Goal: Communication & Community: Ask a question

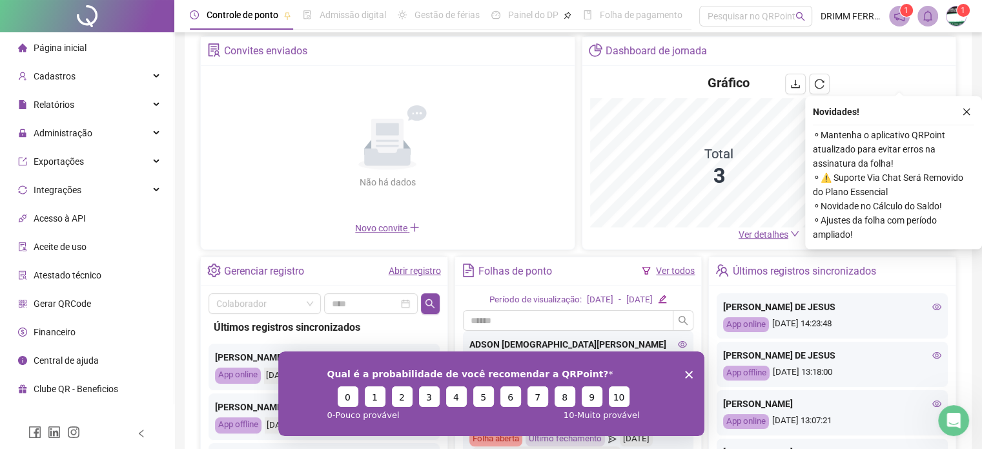
scroll to position [129, 0]
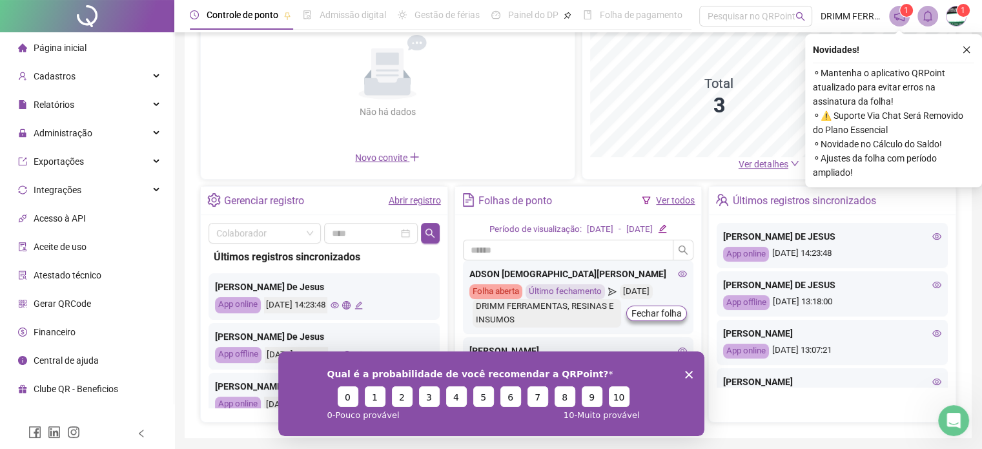
click at [407, 201] on link "Abrir registro" at bounding box center [415, 200] width 52 height 10
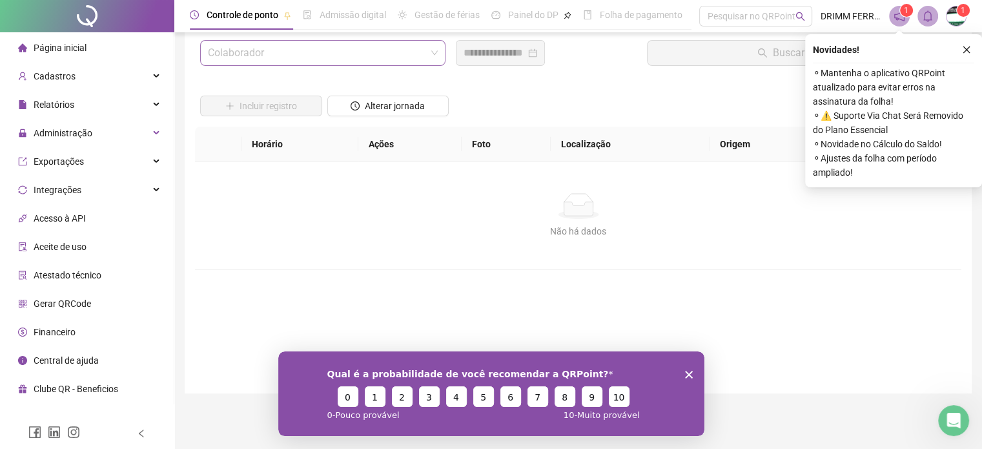
click at [279, 56] on input "search" at bounding box center [317, 53] width 218 height 25
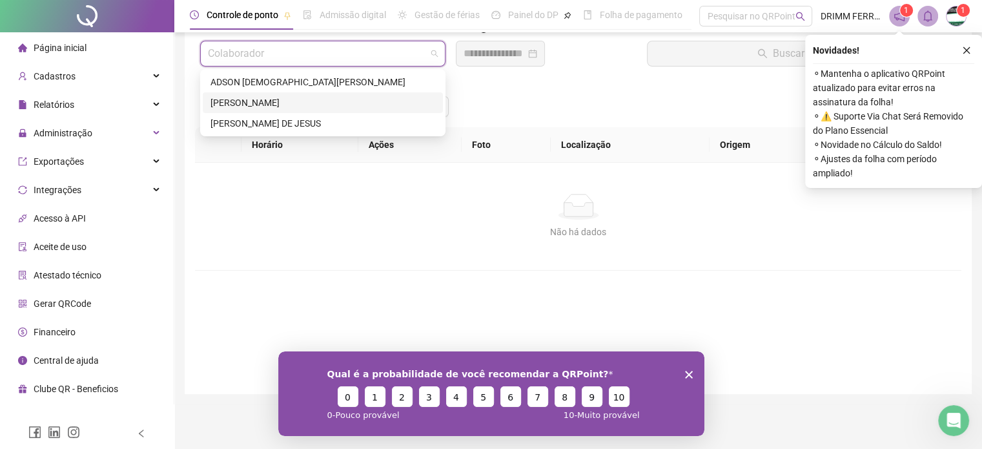
click at [244, 105] on div "[PERSON_NAME]" at bounding box center [322, 103] width 225 height 14
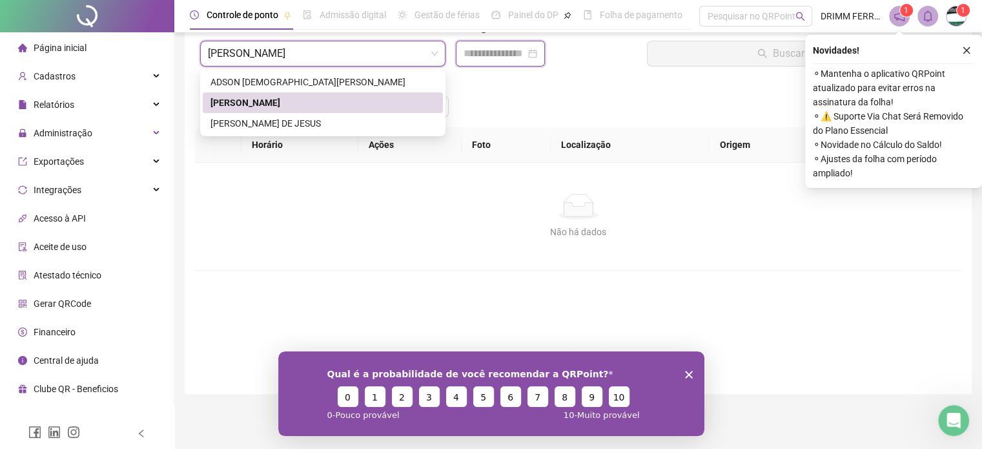
click at [493, 55] on input at bounding box center [495, 53] width 62 height 15
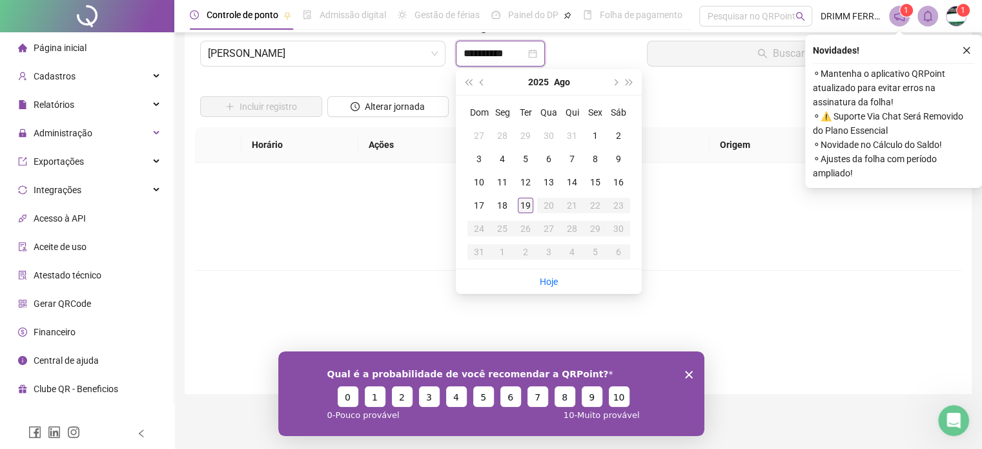
type input "**********"
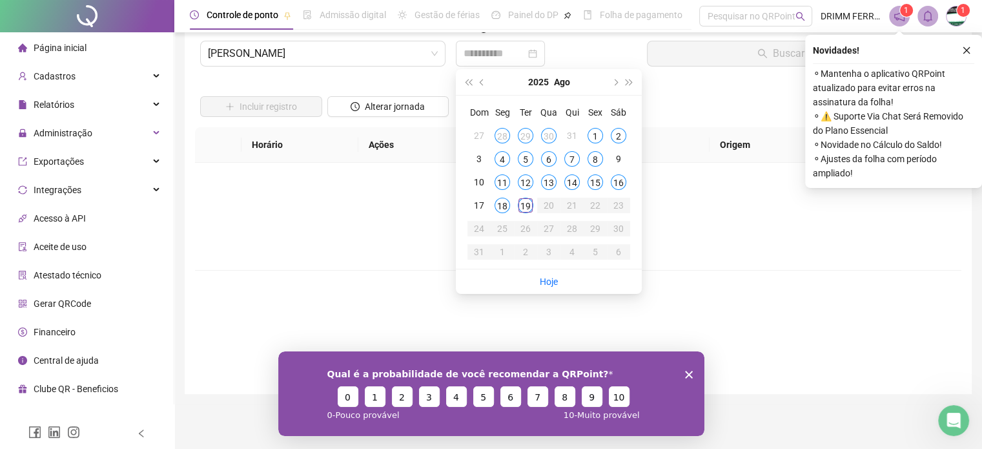
drag, startPoint x: 527, startPoint y: 205, endPoint x: 640, endPoint y: 187, distance: 114.3
click at [527, 203] on div "19" at bounding box center [525, 205] width 15 height 15
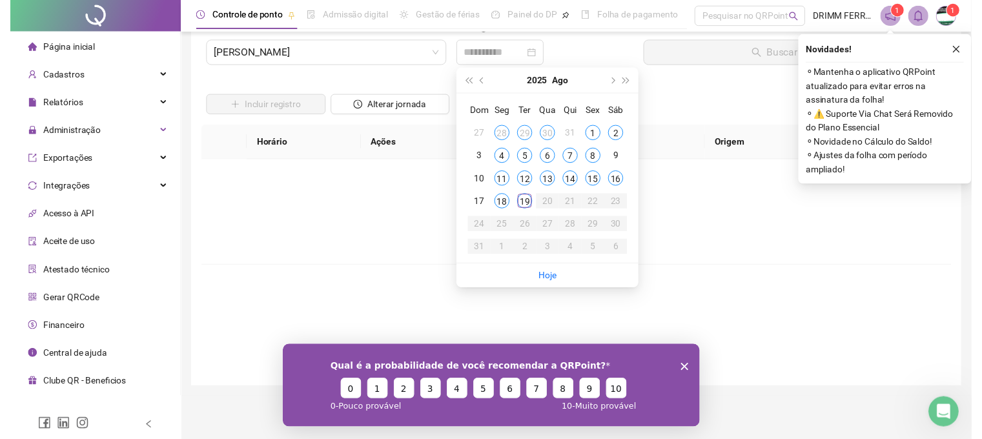
scroll to position [0, 0]
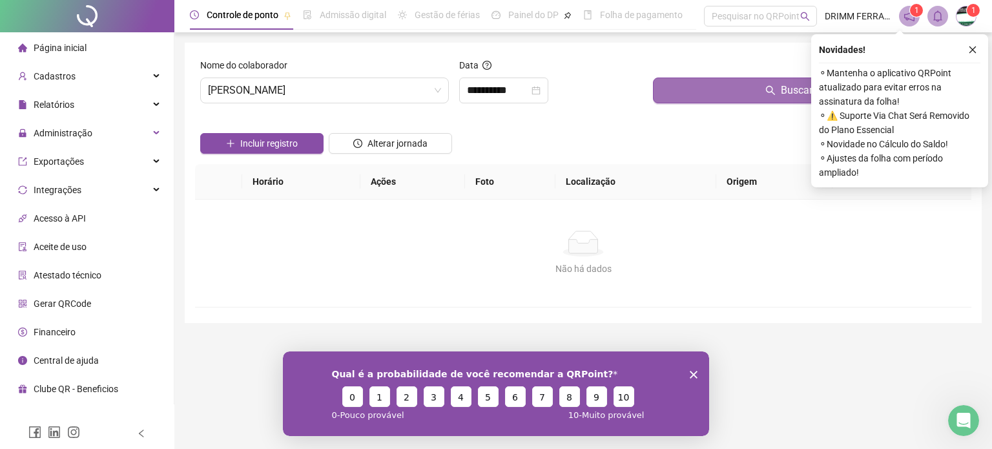
click at [748, 88] on button "Buscar registros" at bounding box center [809, 90] width 313 height 26
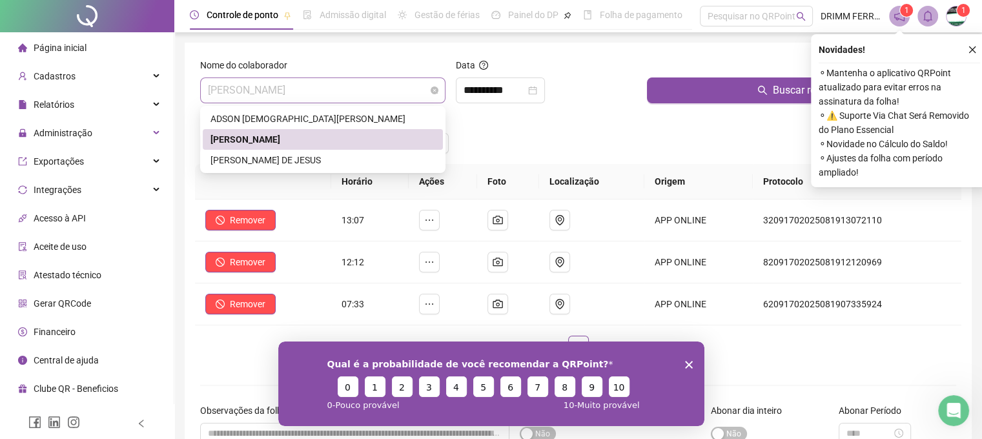
click at [350, 87] on span "[PERSON_NAME]" at bounding box center [323, 90] width 230 height 25
click at [292, 160] on div "[PERSON_NAME] DE JESUS" at bounding box center [322, 160] width 225 height 14
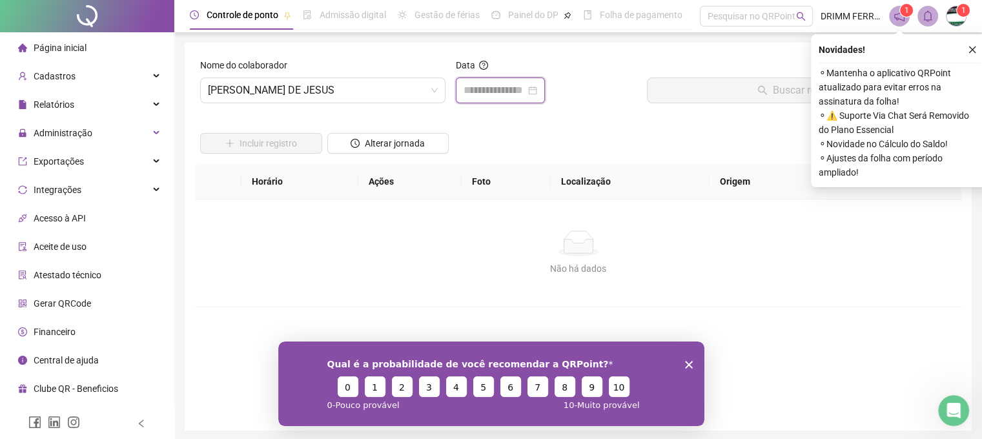
click at [518, 85] on input at bounding box center [495, 90] width 62 height 15
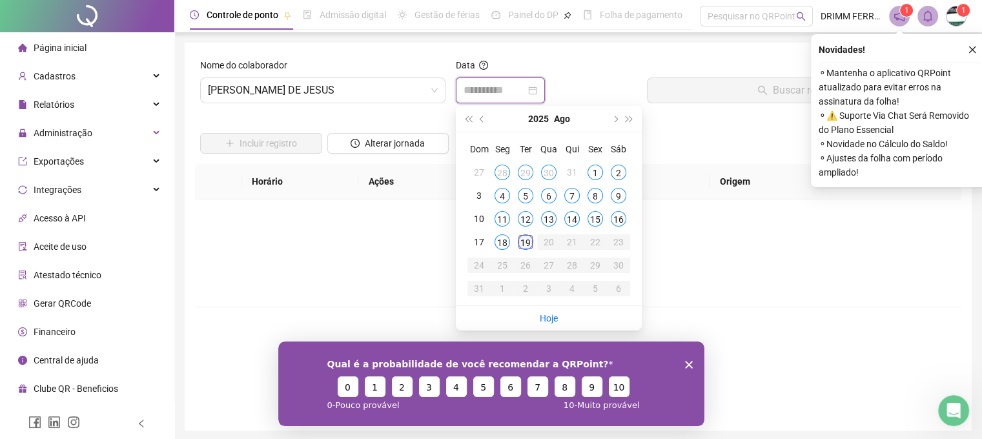
type input "**********"
click at [526, 241] on div "19" at bounding box center [525, 241] width 15 height 15
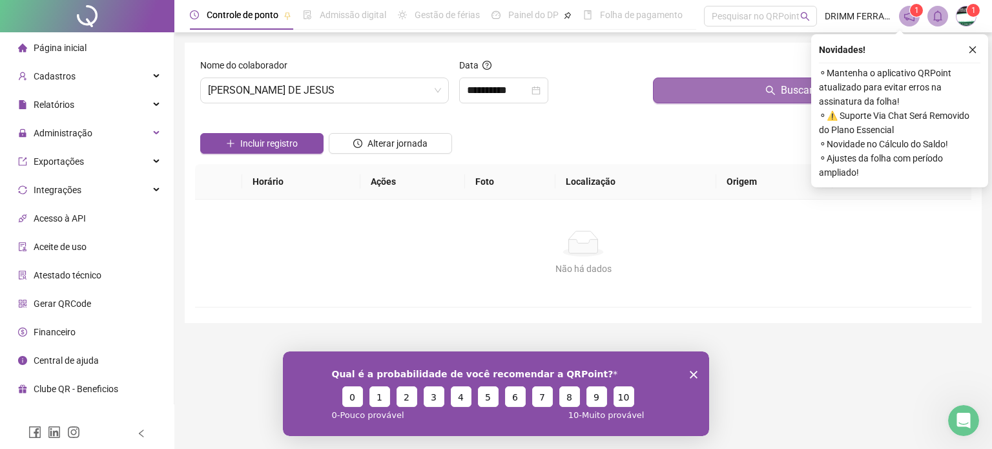
click at [693, 88] on button "Buscar registros" at bounding box center [809, 90] width 313 height 26
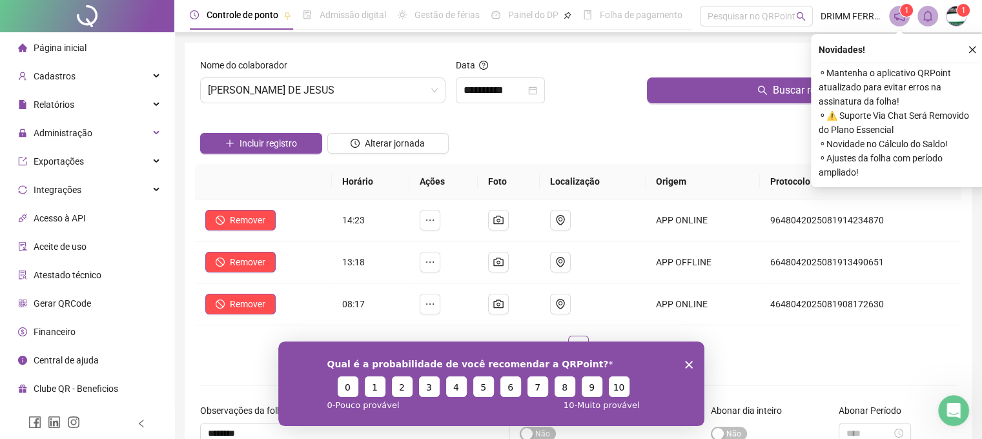
drag, startPoint x: 688, startPoint y: 356, endPoint x: 701, endPoint y: 354, distance: 13.0
click at [686, 356] on div "Qual é a probabilidade de você recomendar a QRPoint? 0 1 2 3 4 5 6 7 8 9 10 0 -…" at bounding box center [491, 383] width 426 height 85
click at [680, 365] on div "Qual é a probabilidade de você recomendar a QRPoint? 0 1 2 3 4 5 6 7 8 9 10 0 -…" at bounding box center [491, 383] width 426 height 85
click at [688, 365] on polygon "Encerrar pesquisa" at bounding box center [688, 364] width 8 height 8
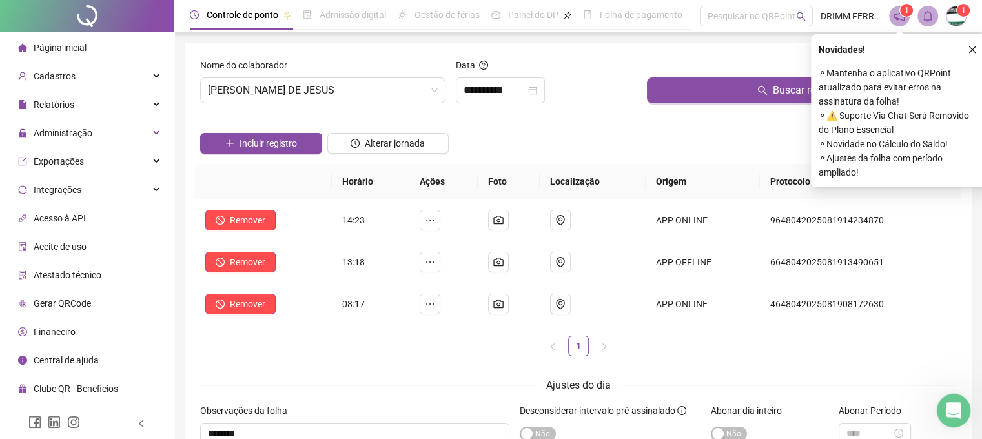
click at [955, 414] on icon "Abertura do Messenger da Intercom" at bounding box center [951, 408] width 21 height 21
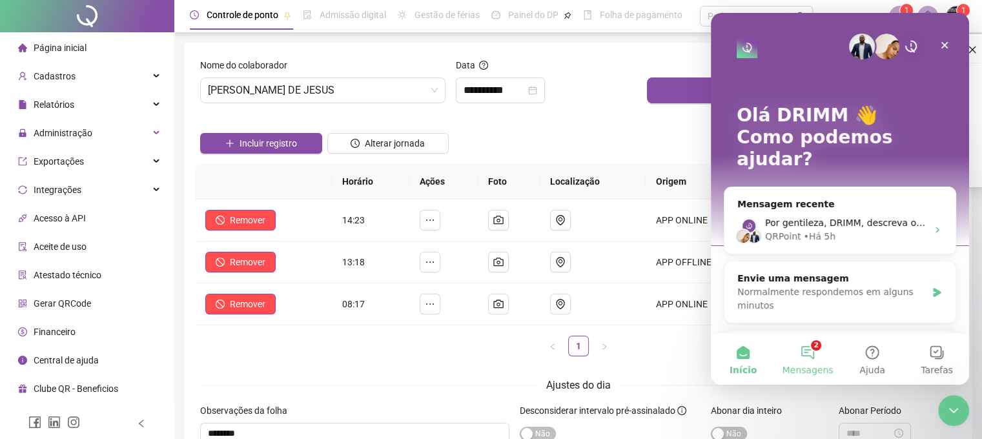
click at [807, 356] on button "2 Mensagens" at bounding box center [807, 359] width 65 height 52
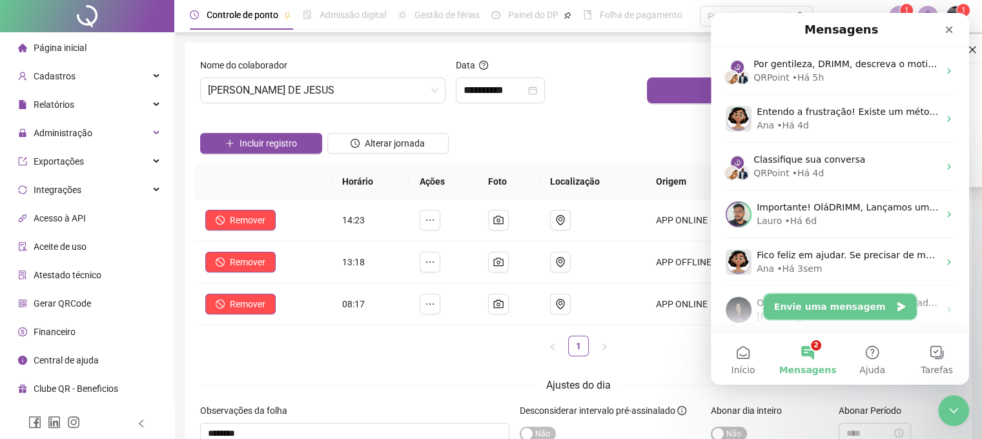
click at [895, 310] on icon "Messenger da Intercom" at bounding box center [900, 306] width 10 height 10
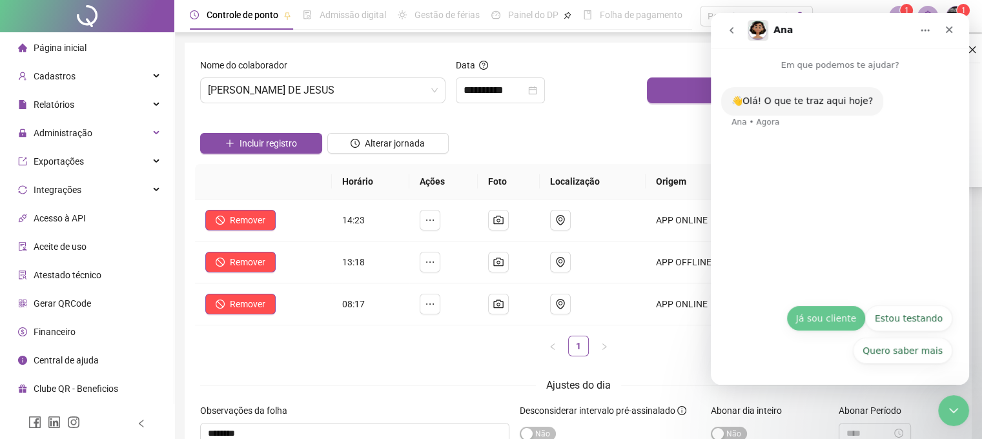
click at [819, 321] on button "Já sou cliente" at bounding box center [825, 318] width 79 height 26
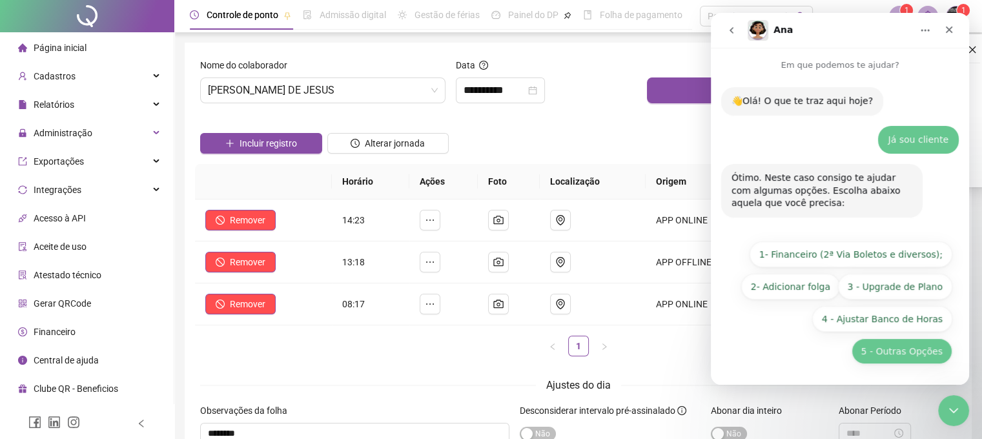
click at [907, 343] on button "5 - Outras Opções" at bounding box center [902, 351] width 101 height 26
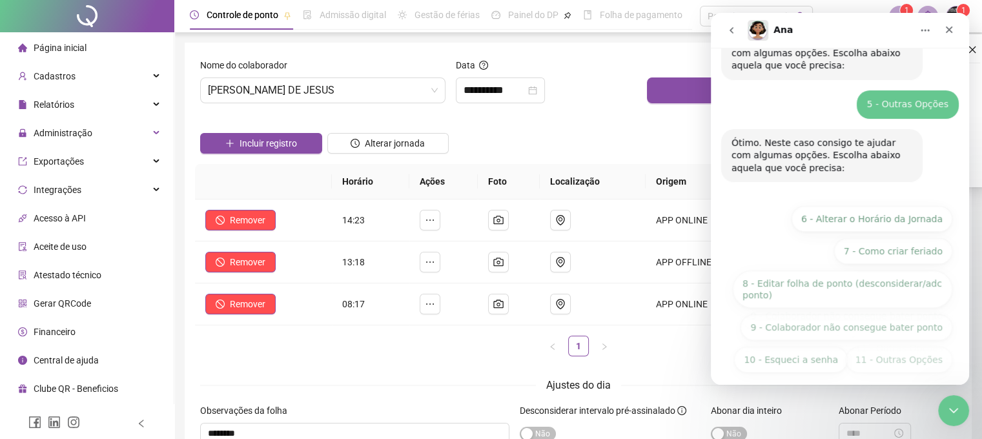
scroll to position [147, 0]
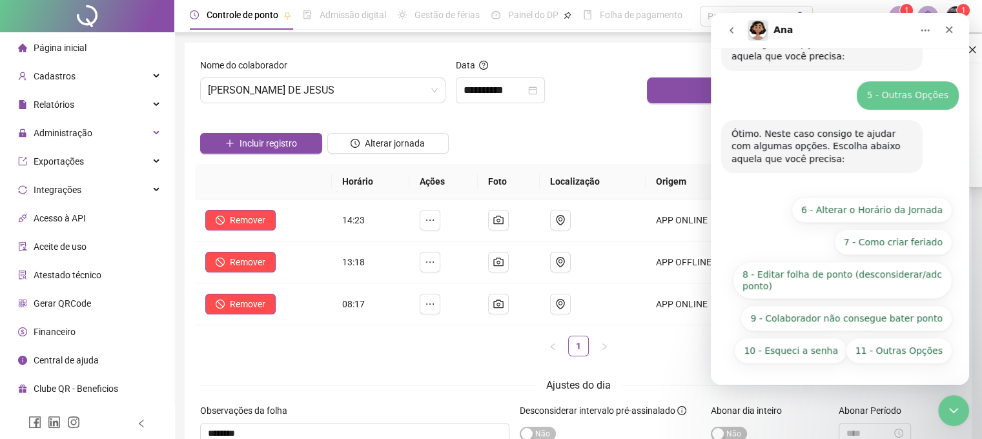
click at [899, 366] on div "11 - Outras Opções 6 - Alterar o Horário da Jornada 7 - Como criar feriado 8 - …" at bounding box center [840, 283] width 225 height 173
click at [896, 351] on button "11 - Outras Opções" at bounding box center [899, 351] width 107 height 26
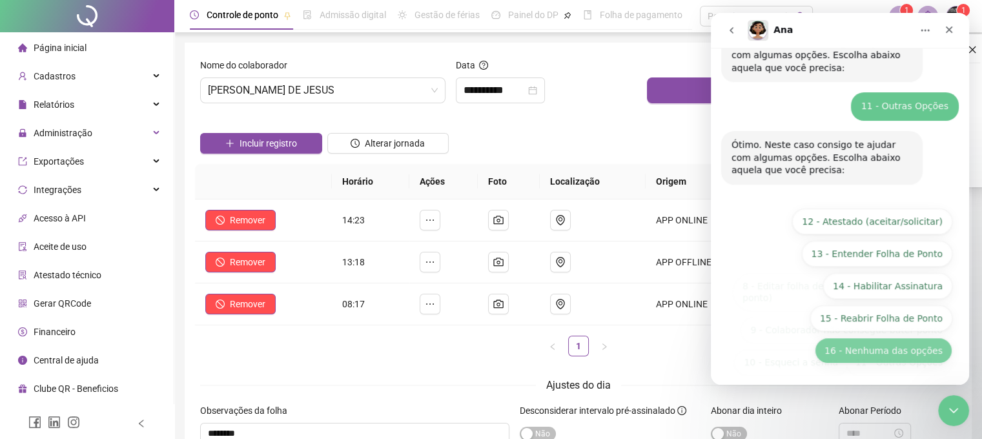
scroll to position [237, 0]
click at [894, 353] on button "16 - Nenhuma das opções" at bounding box center [884, 351] width 138 height 26
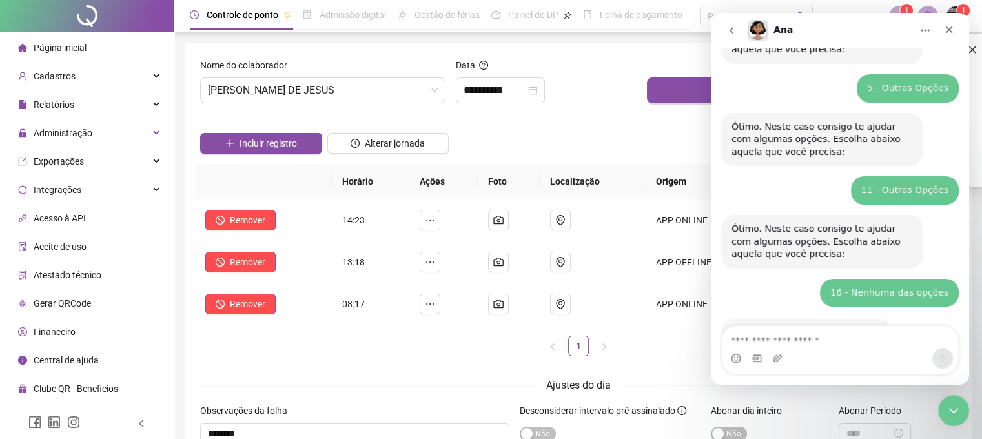
scroll to position [258, 0]
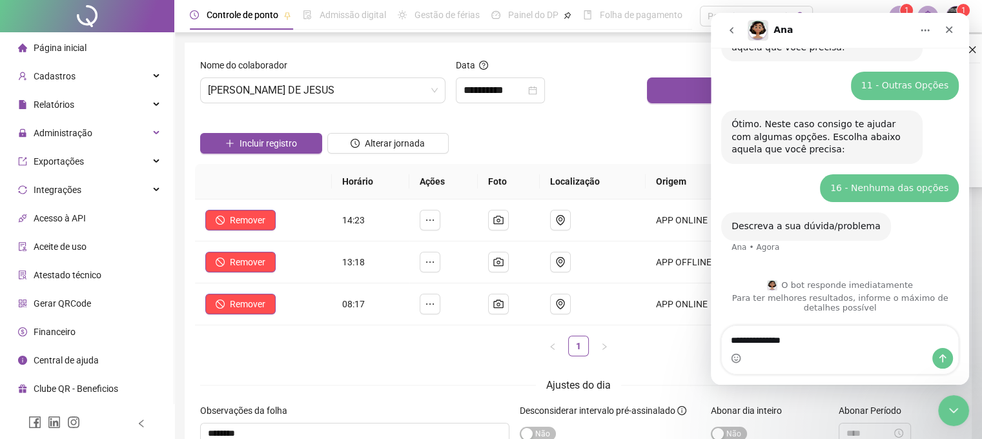
type textarea "**********"
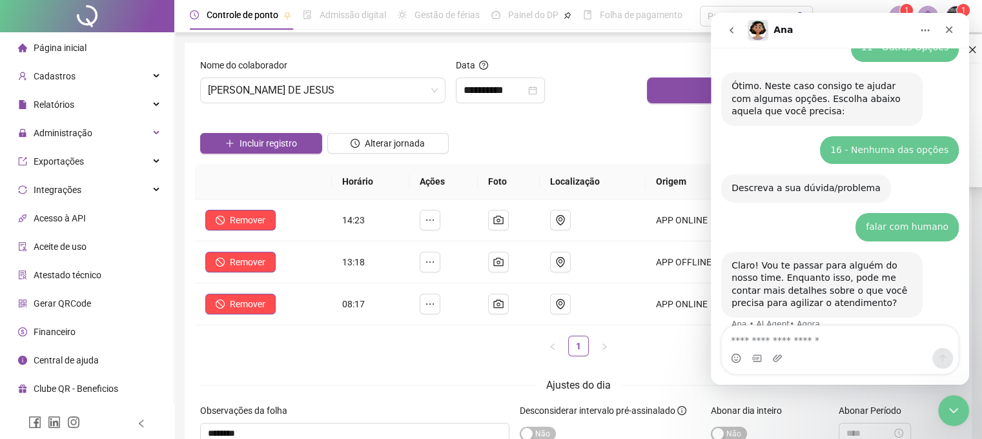
scroll to position [315, 0]
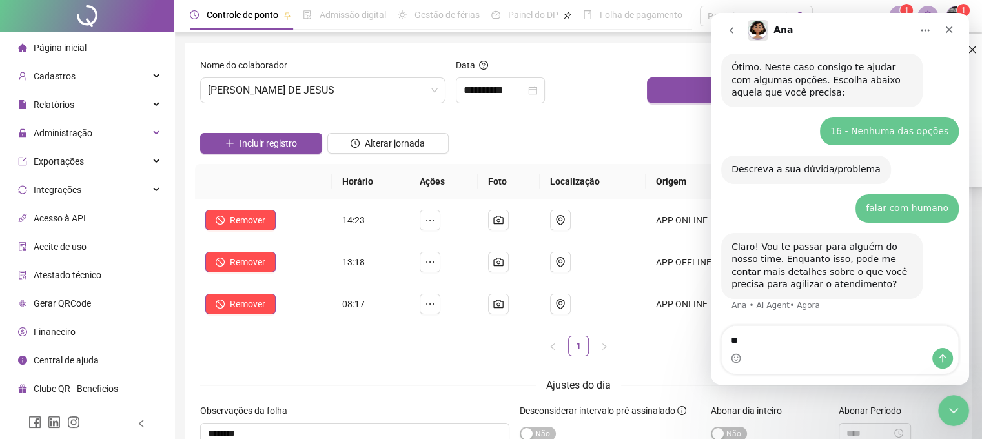
type textarea "*"
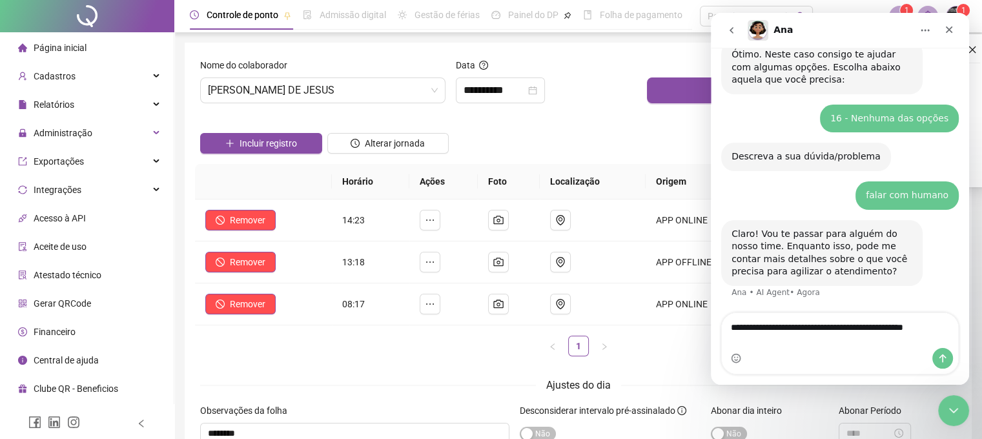
type textarea "**********"
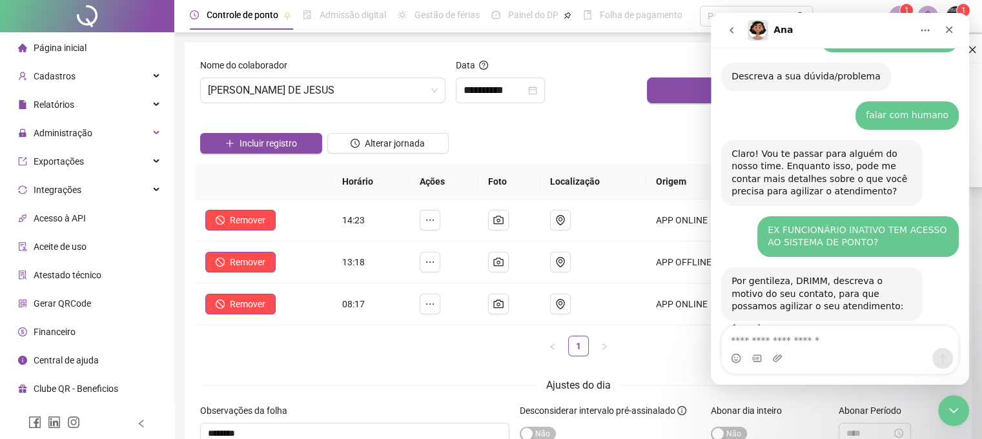
scroll to position [429, 0]
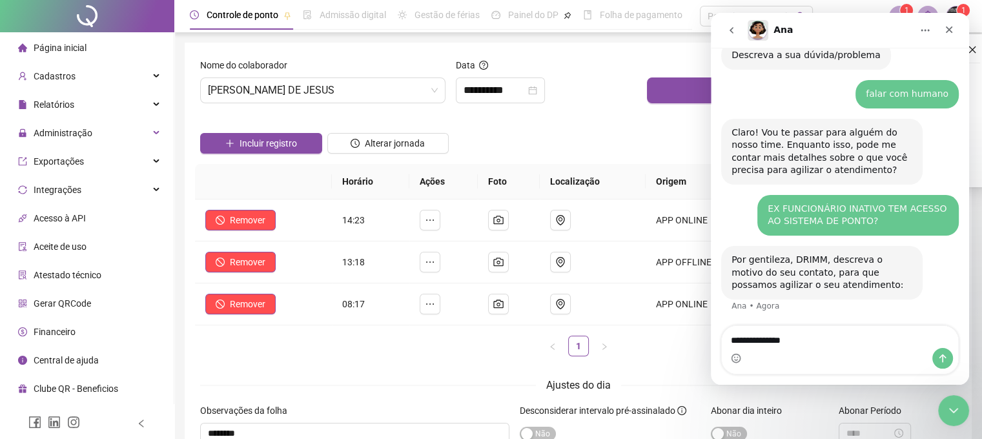
type textarea "**********"
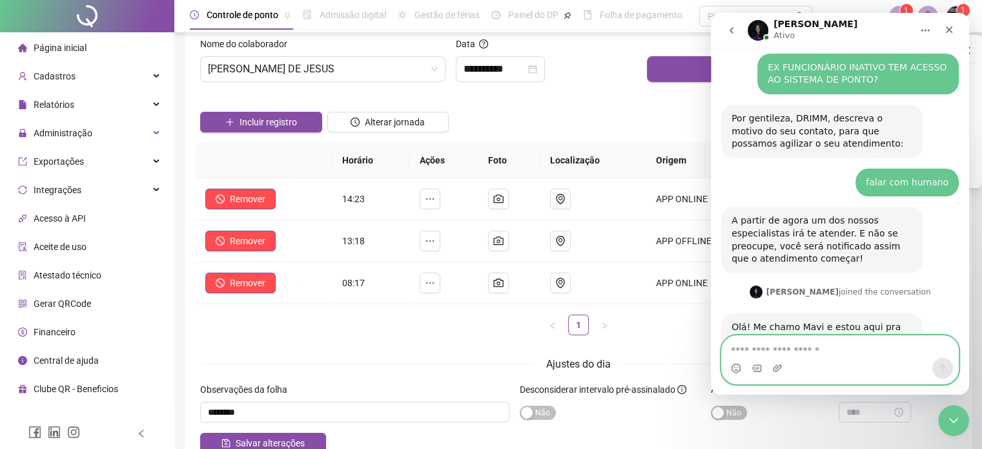
scroll to position [615, 0]
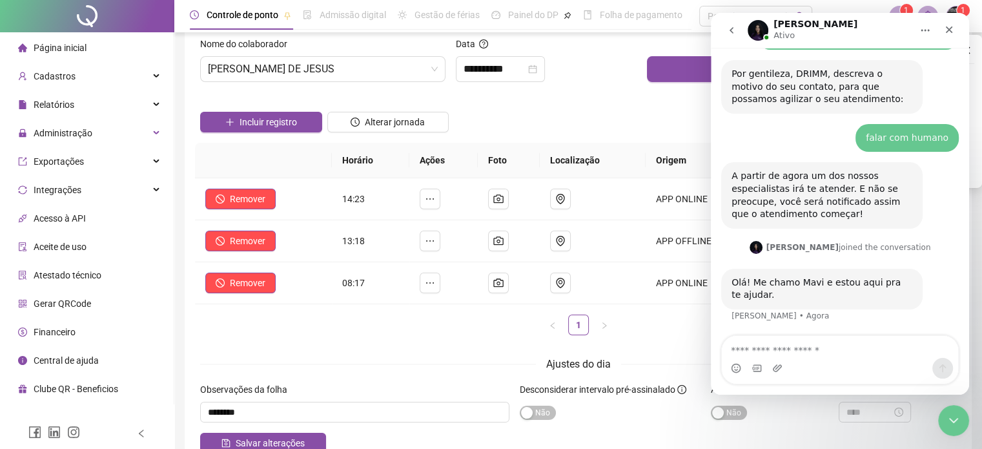
click at [797, 371] on div "Messenger da Intercom" at bounding box center [840, 368] width 236 height 21
click at [766, 353] on textarea "Envie uma mensagem..." at bounding box center [840, 347] width 236 height 22
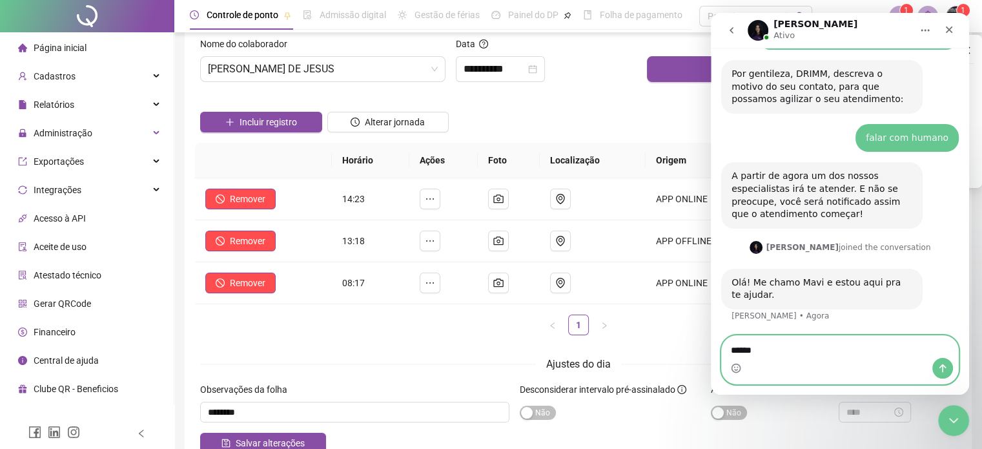
type textarea "*******"
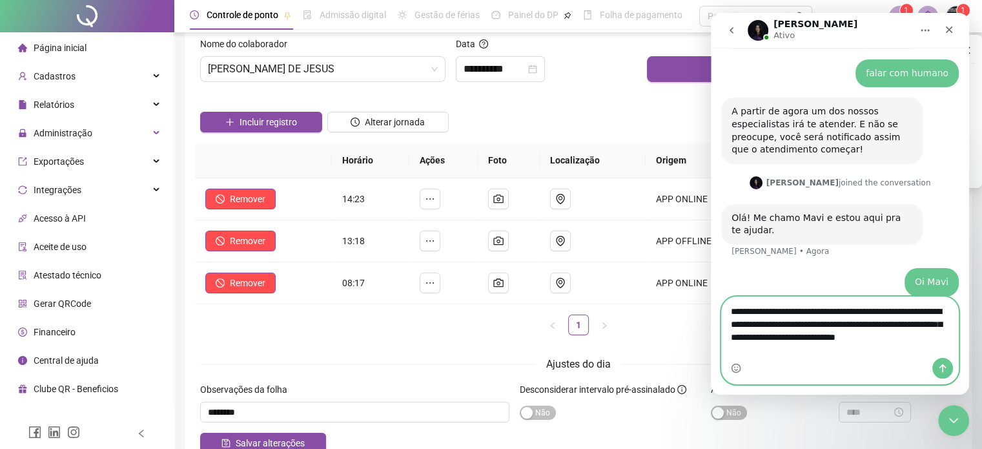
scroll to position [693, 0]
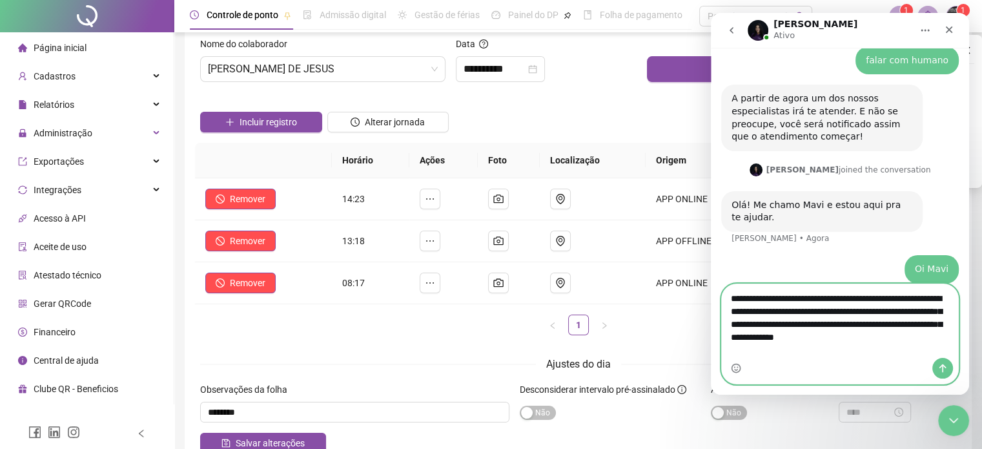
type textarea "**********"
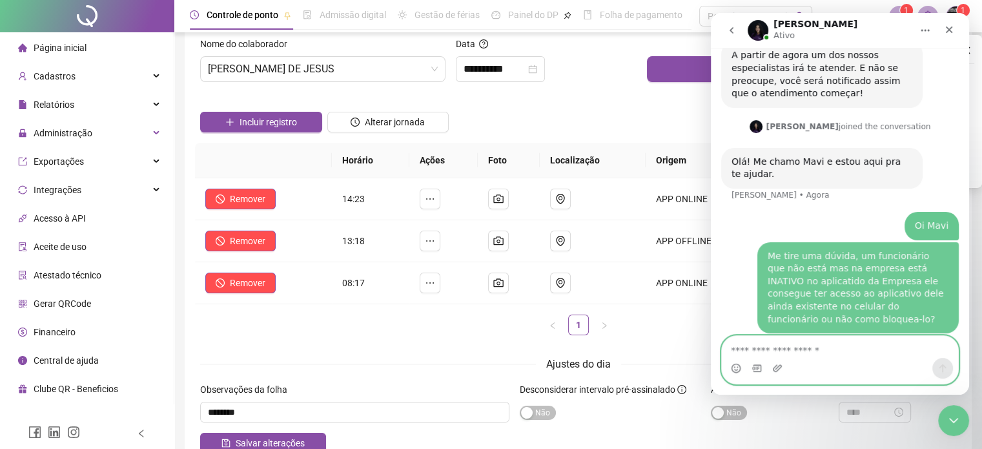
scroll to position [746, 0]
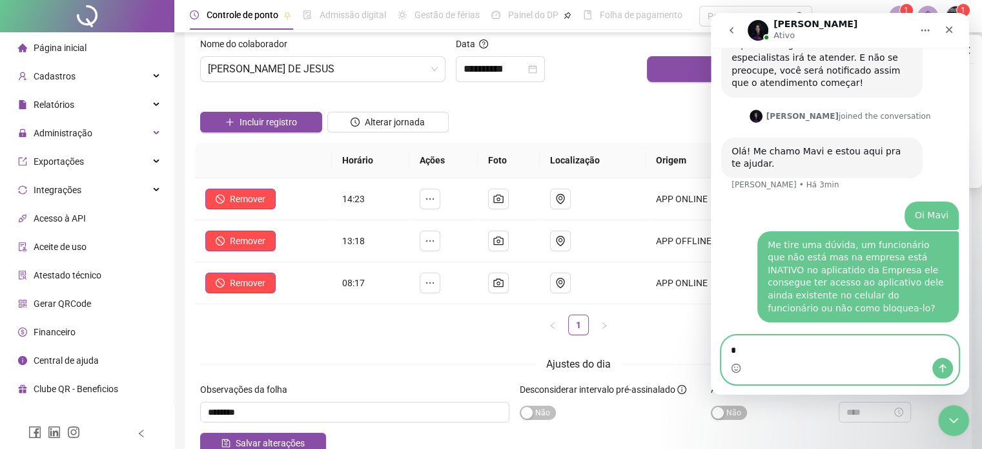
type textarea "**"
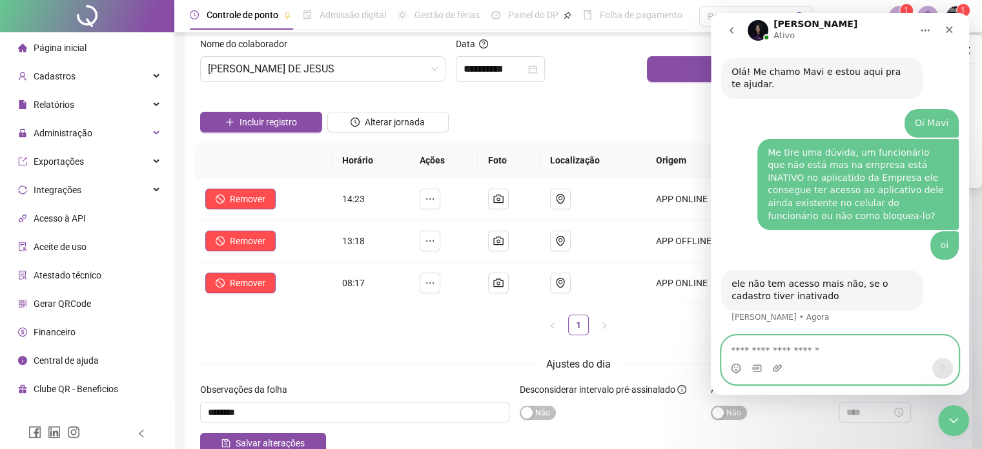
scroll to position [827, 0]
type textarea "**********"
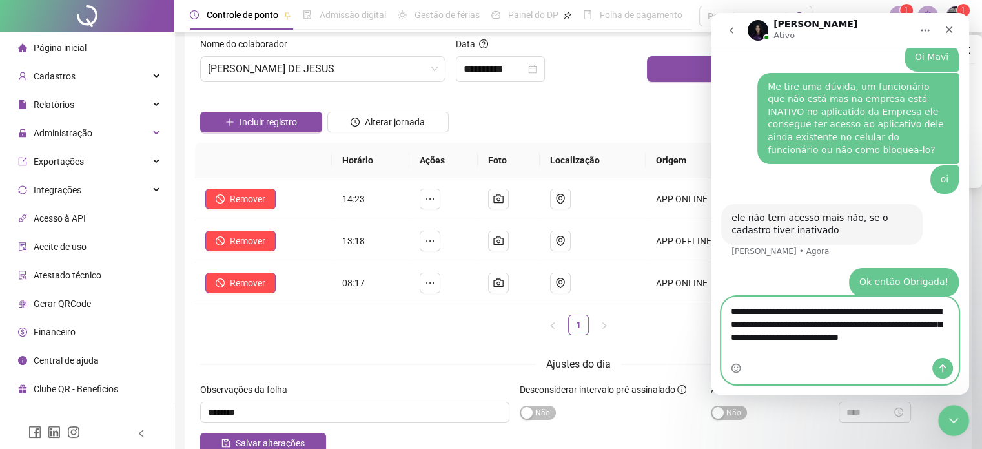
scroll to position [904, 0]
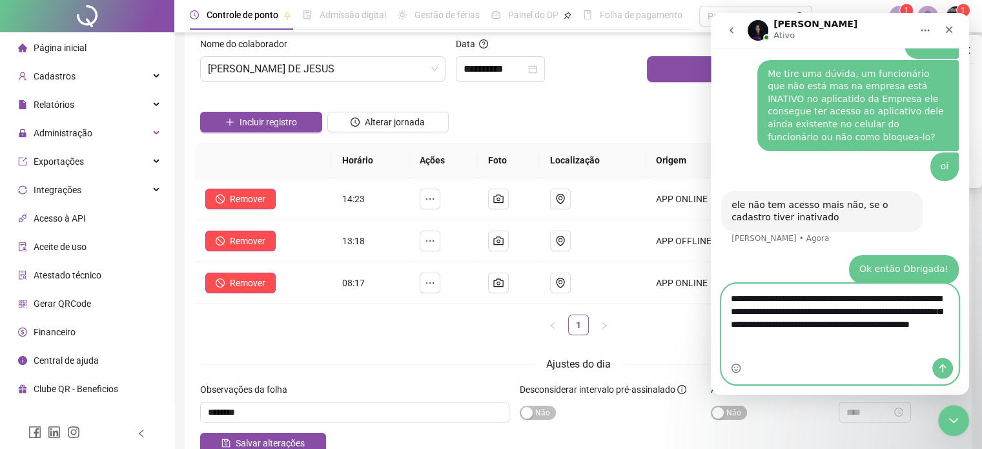
type textarea "**********"
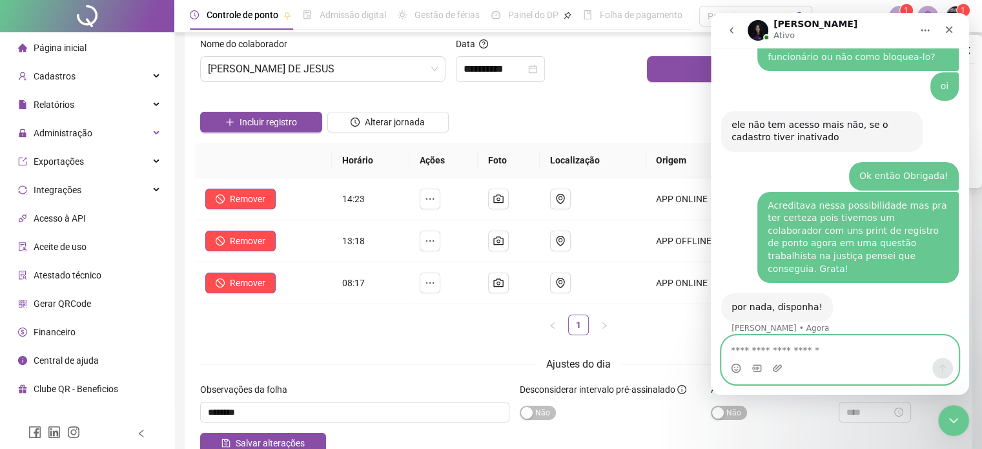
scroll to position [984, 0]
click at [953, 25] on icon "Fechar" at bounding box center [949, 30] width 10 height 10
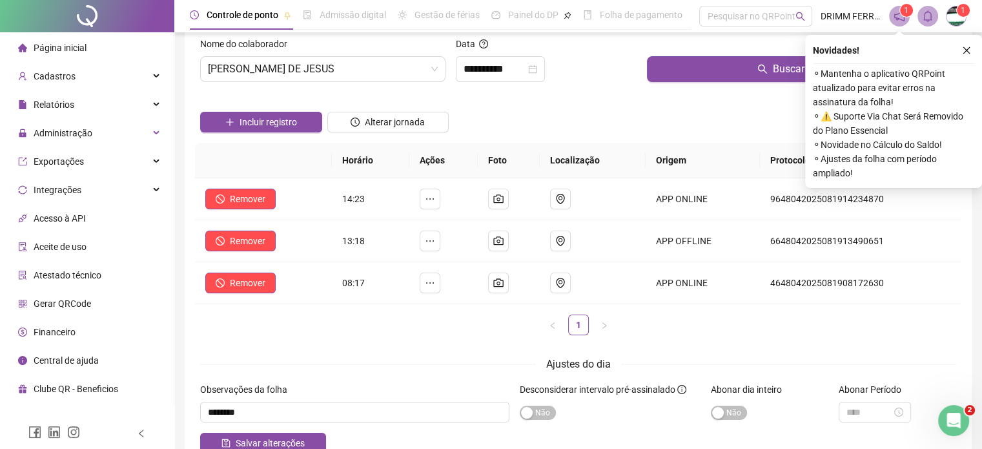
drag, startPoint x: 971, startPoint y: 46, endPoint x: 935, endPoint y: 37, distance: 37.3
click at [971, 46] on button "button" at bounding box center [966, 50] width 15 height 15
